Goal: Use online tool/utility: Utilize a website feature to perform a specific function

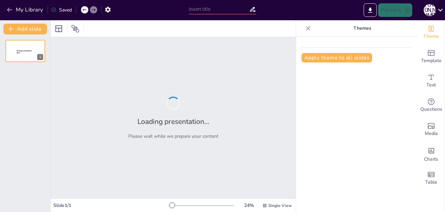
type input "Договорная теория происхождения государства"
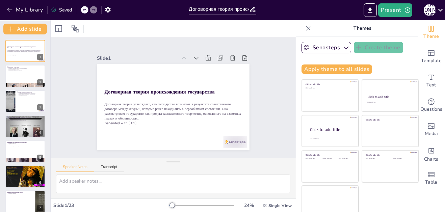
checkbox input "true"
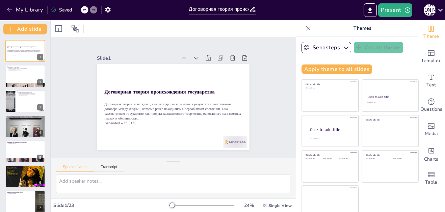
checkbox input "true"
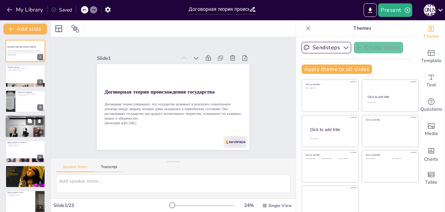
checkbox input "true"
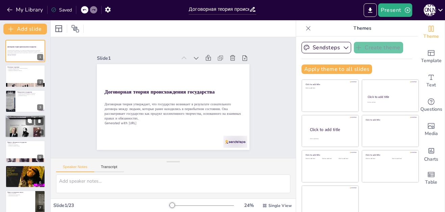
checkbox input "true"
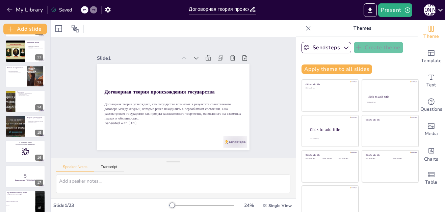
checkbox input "true"
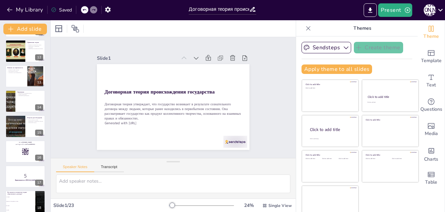
checkbox input "true"
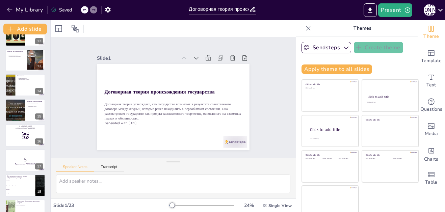
checkbox input "true"
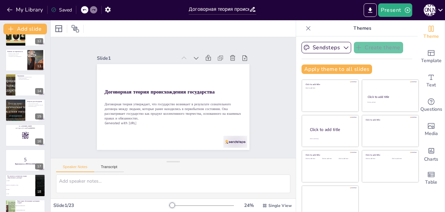
checkbox input "true"
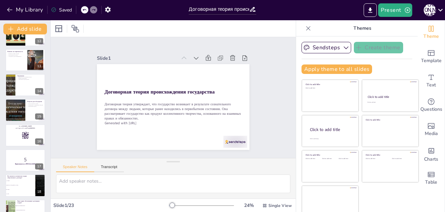
checkbox input "true"
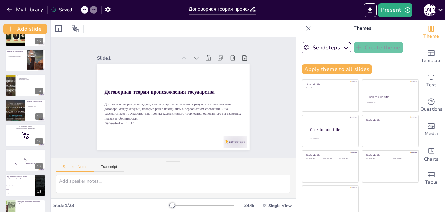
checkbox input "true"
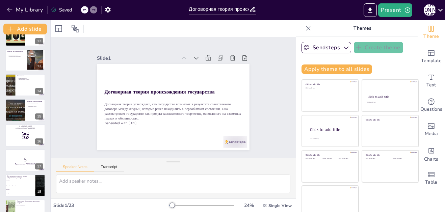
scroll to position [409, 0]
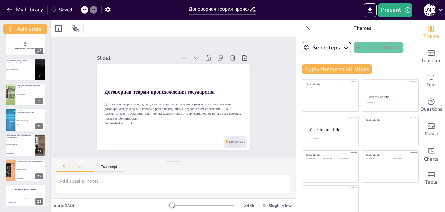
checkbox input "true"
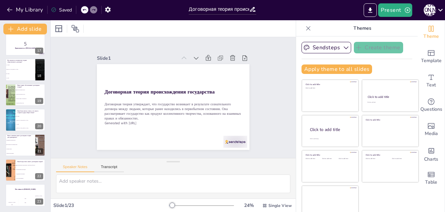
checkbox input "true"
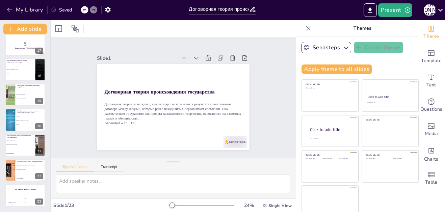
checkbox input "true"
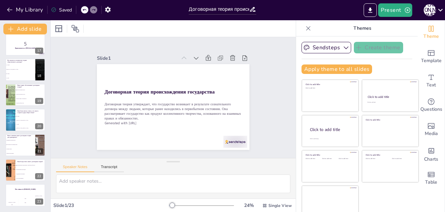
checkbox input "true"
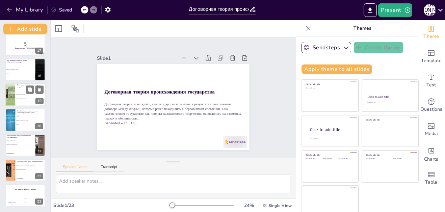
checkbox input "true"
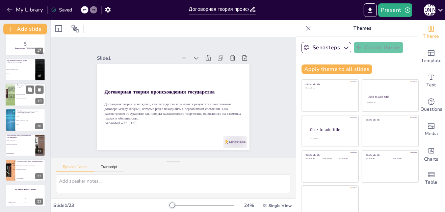
checkbox input "true"
click at [25, 96] on li "Право на налоговые льготы" at bounding box center [30, 94] width 30 height 4
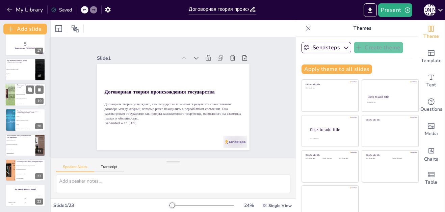
type textarea "Правильный ответ - Право на свержение власти. Это право обсуждается на слайде "…"
checkbox input "true"
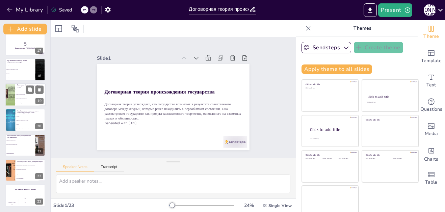
checkbox input "true"
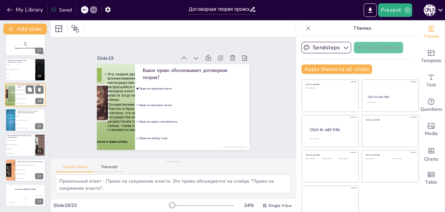
scroll to position [380, 0]
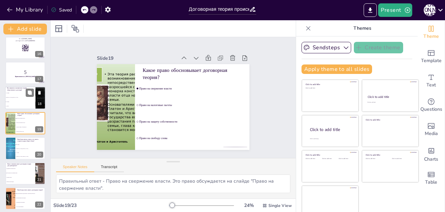
checkbox input "true"
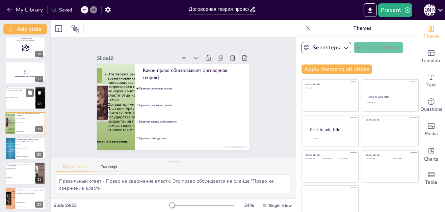
checkbox input "true"
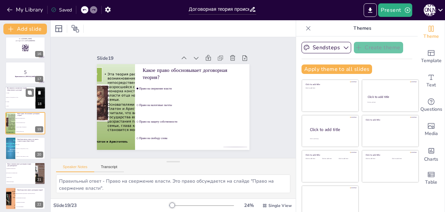
checkbox input "true"
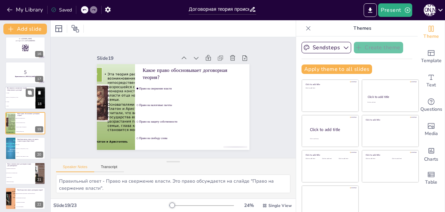
checkbox input "true"
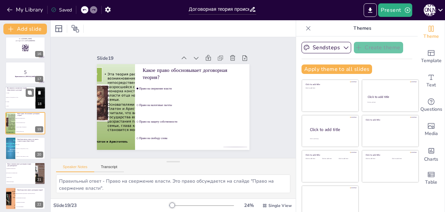
checkbox input "true"
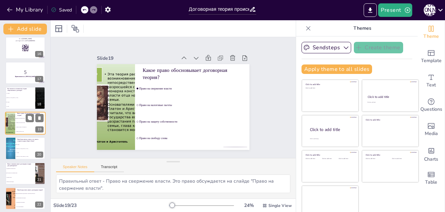
checkbox input "true"
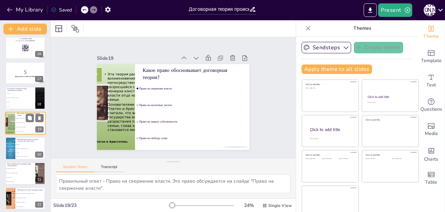
checkbox input "true"
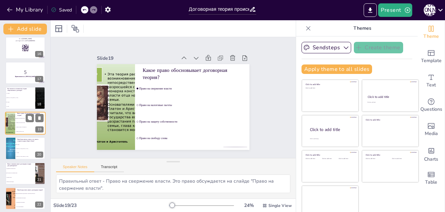
checkbox input "true"
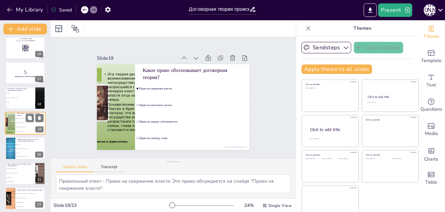
checkbox input "true"
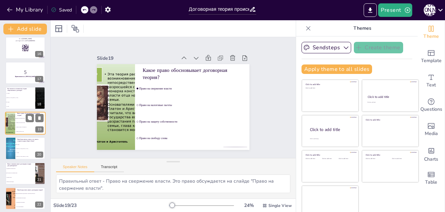
checkbox input "true"
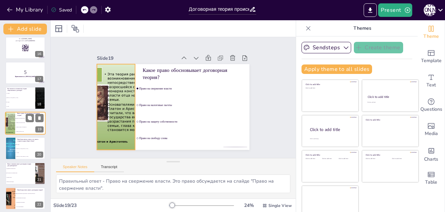
checkbox input "true"
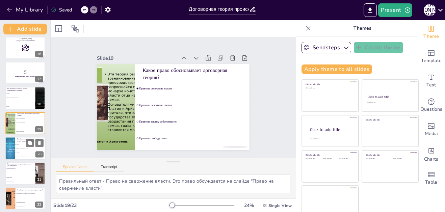
checkbox input "true"
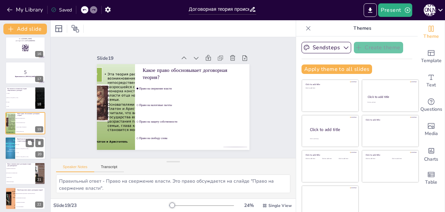
checkbox input "true"
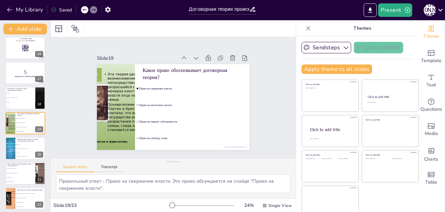
checkbox input "true"
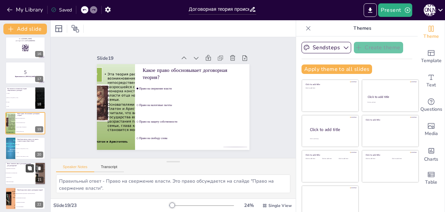
checkbox input "true"
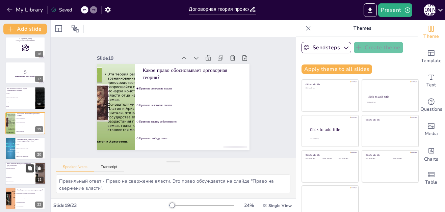
checkbox input "true"
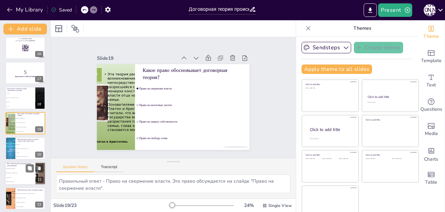
checkbox input "true"
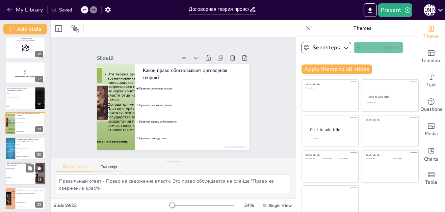
checkbox input "true"
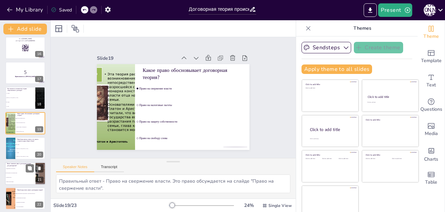
checkbox input "true"
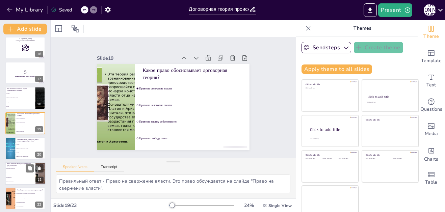
checkbox input "true"
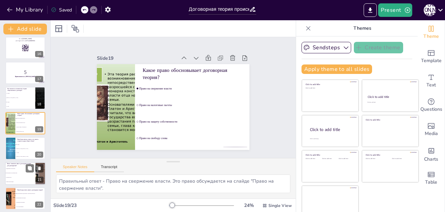
checkbox input "true"
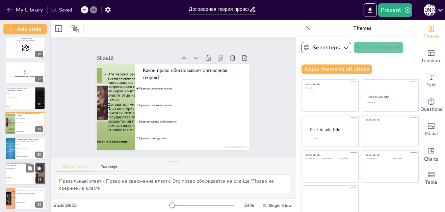
checkbox input "true"
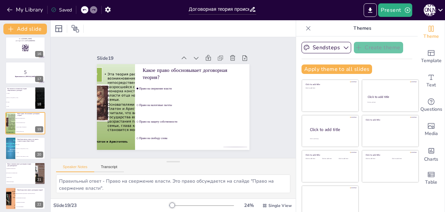
checkbox input "true"
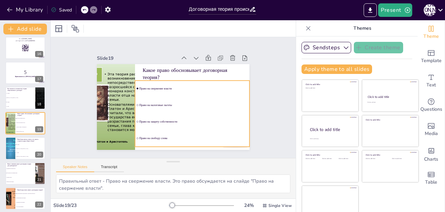
click at [138, 102] on span "Право на налоговые льготы" at bounding box center [156, 84] width 104 height 37
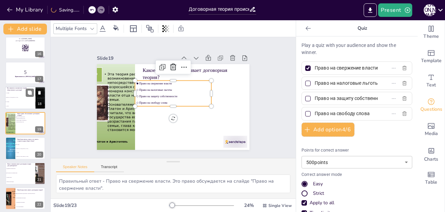
click at [20, 87] on div "Кто является основателем теории общественного договора? Г. [PERSON_NAME] [PERSO…" at bounding box center [25, 98] width 41 height 23
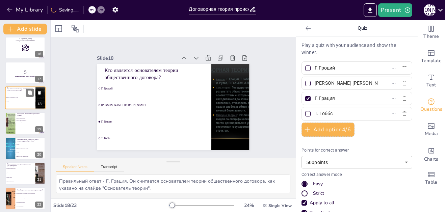
scroll to position [355, 0]
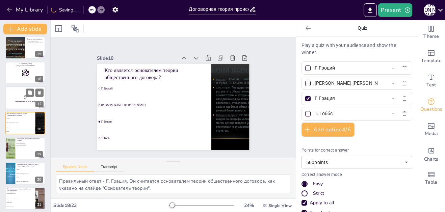
click at [15, 103] on div at bounding box center [25, 98] width 41 height 23
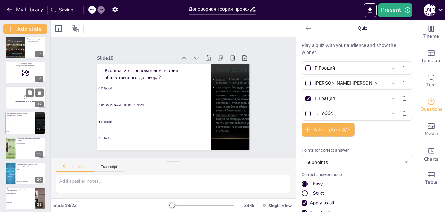
scroll to position [330, 0]
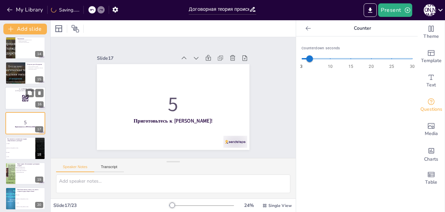
click at [18, 97] on div at bounding box center [25, 98] width 41 height 23
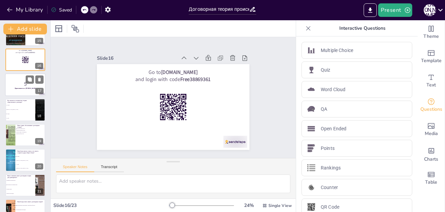
scroll to position [409, 0]
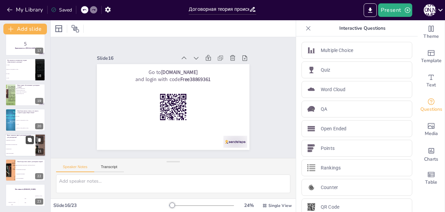
click at [28, 139] on icon at bounding box center [30, 140] width 4 height 4
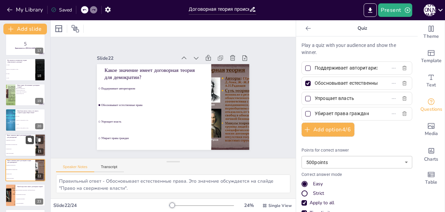
scroll to position [434, 0]
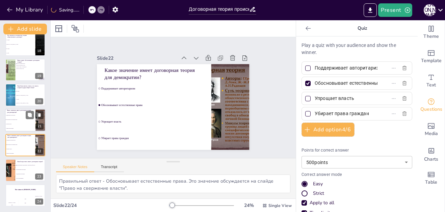
click at [26, 123] on li "Упрощает власть" at bounding box center [20, 124] width 30 height 4
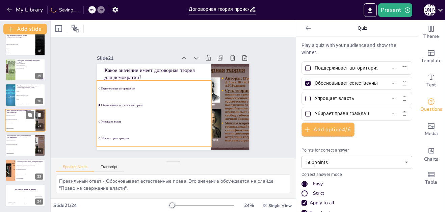
scroll to position [431, 0]
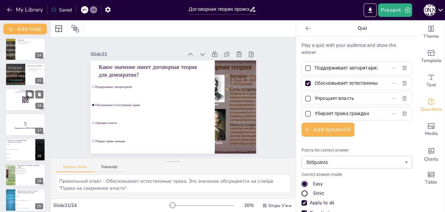
click at [32, 106] on div at bounding box center [25, 99] width 41 height 23
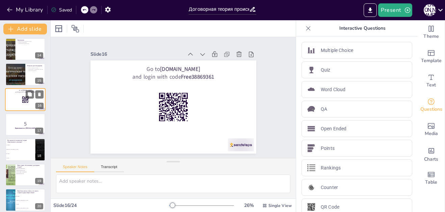
scroll to position [305, 0]
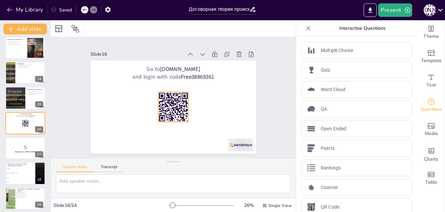
click at [164, 97] on rect at bounding box center [163, 95] width 2 height 1
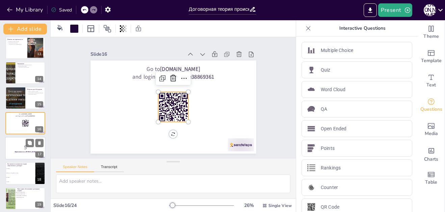
click at [25, 140] on div at bounding box center [25, 148] width 41 height 23
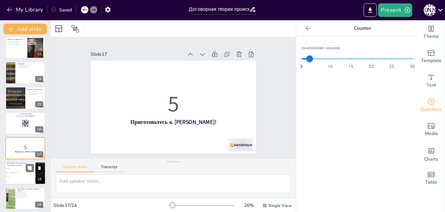
scroll to position [330, 0]
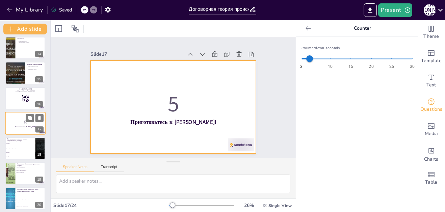
click at [18, 134] on div at bounding box center [25, 123] width 41 height 23
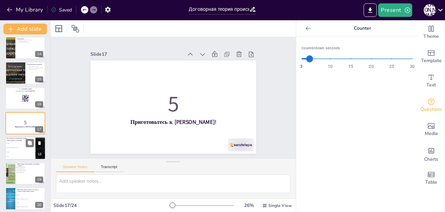
click at [18, 143] on span "Г. Гроций" at bounding box center [20, 143] width 29 height 1
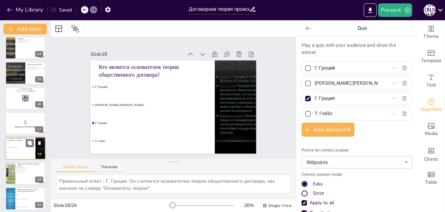
scroll to position [355, 0]
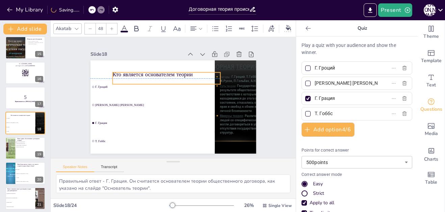
drag, startPoint x: 155, startPoint y: 71, endPoint x: 168, endPoint y: 77, distance: 15.0
click at [168, 77] on div "Кто является основателем теории общественного договора? Г. [PERSON_NAME] [PERSO…" at bounding box center [204, 76] width 98 height 134
click at [337, 156] on div "Points for correct answer 500 points 500 ​" at bounding box center [357, 158] width 111 height 21
click at [332, 163] on body "My Library Saving...... Договорная теория происхождения государства Present Л Р…" at bounding box center [222, 106] width 445 height 212
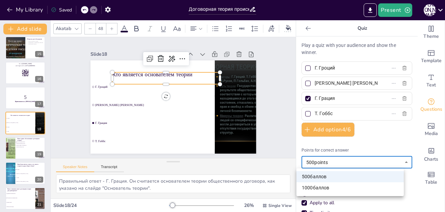
click at [364, 149] on div at bounding box center [222, 106] width 445 height 212
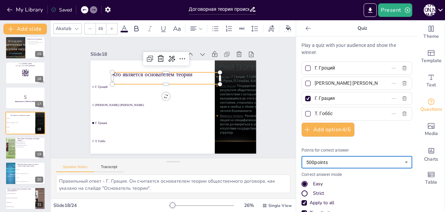
click at [380, 140] on div "Play a quiz with your audience and show the winner. Г. [PERSON_NAME] [PERSON_NA…" at bounding box center [357, 161] width 111 height 238
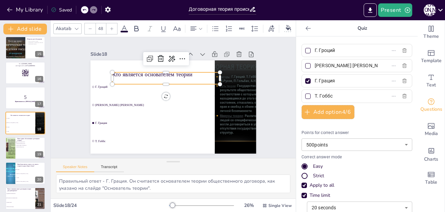
scroll to position [0, 0]
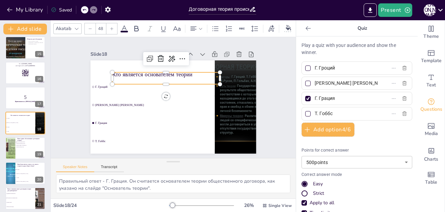
click at [164, 138] on div "Slide 18" at bounding box center [210, 141] width 93 height 6
click at [129, 72] on p "Кто является основателем теории общественного договора?" at bounding box center [156, 86] width 96 height 76
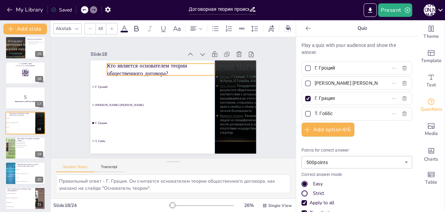
drag, startPoint x: 129, startPoint y: 72, endPoint x: 122, endPoint y: 64, distance: 11.5
click at [122, 64] on p "Кто является основателем теории общественного договора?" at bounding box center [143, 91] width 76 height 96
click at [119, 51] on div "Slide 18" at bounding box center [158, 44] width 88 height 44
click at [17, 150] on div at bounding box center [25, 148] width 41 height 23
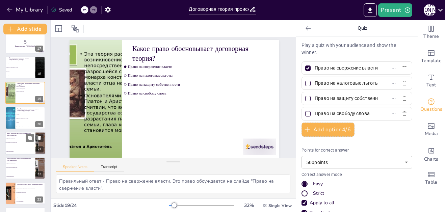
scroll to position [434, 0]
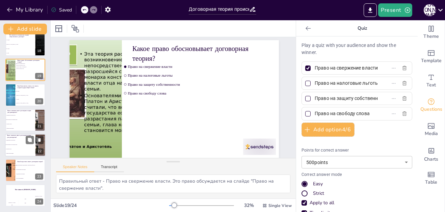
click at [15, 146] on li "Обосновывает естественные права" at bounding box center [20, 145] width 30 height 4
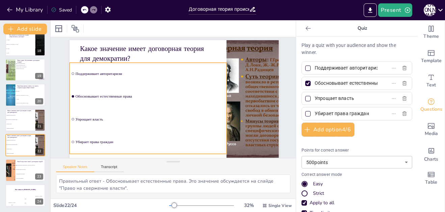
scroll to position [21, 0]
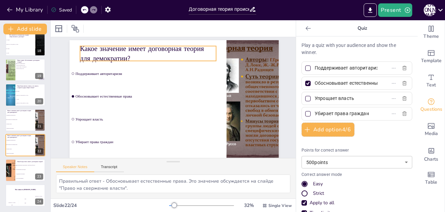
click at [159, 71] on p "Какое значение имеет договорная теория для демократии?" at bounding box center [220, 119] width 122 height 96
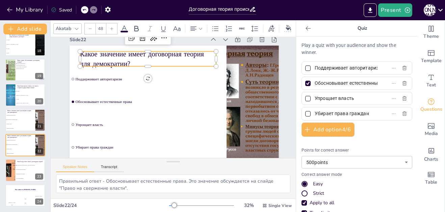
scroll to position [7, 0]
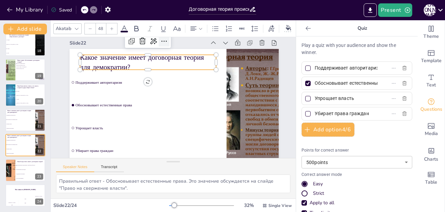
click at [204, 137] on icon at bounding box center [209, 142] width 11 height 11
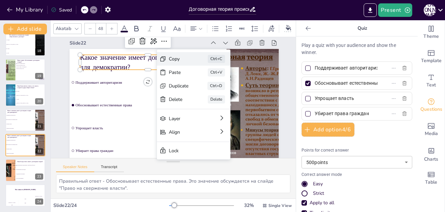
click at [156, 57] on div "Copy" at bounding box center [149, 47] width 14 height 21
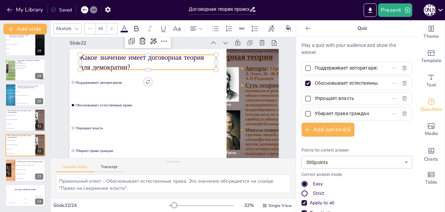
click at [121, 64] on p "Какое значение имеет договорная теория для демократии?" at bounding box center [178, 55] width 114 height 106
click at [23, 71] on div at bounding box center [25, 69] width 41 height 23
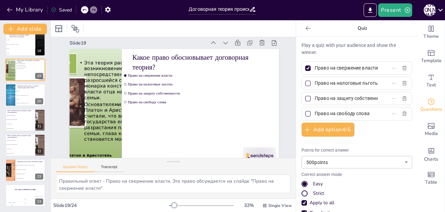
scroll to position [0, 0]
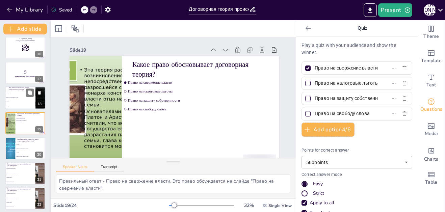
click at [12, 99] on li "[PERSON_NAME] [PERSON_NAME]" at bounding box center [20, 98] width 30 height 4
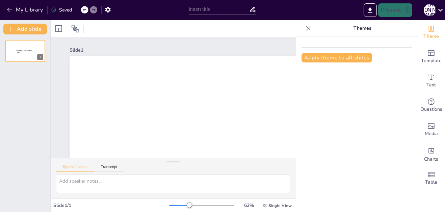
type input "Договорная теория происхождения государства"
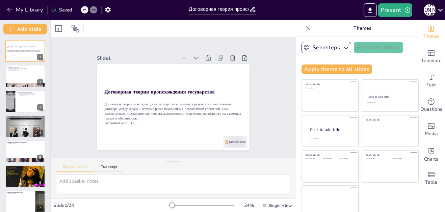
checkbox input "true"
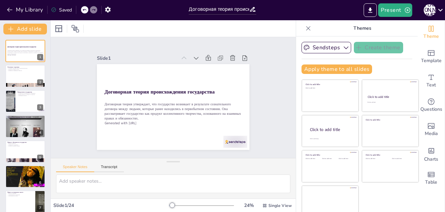
checkbox input "true"
